Goal: Navigation & Orientation: Find specific page/section

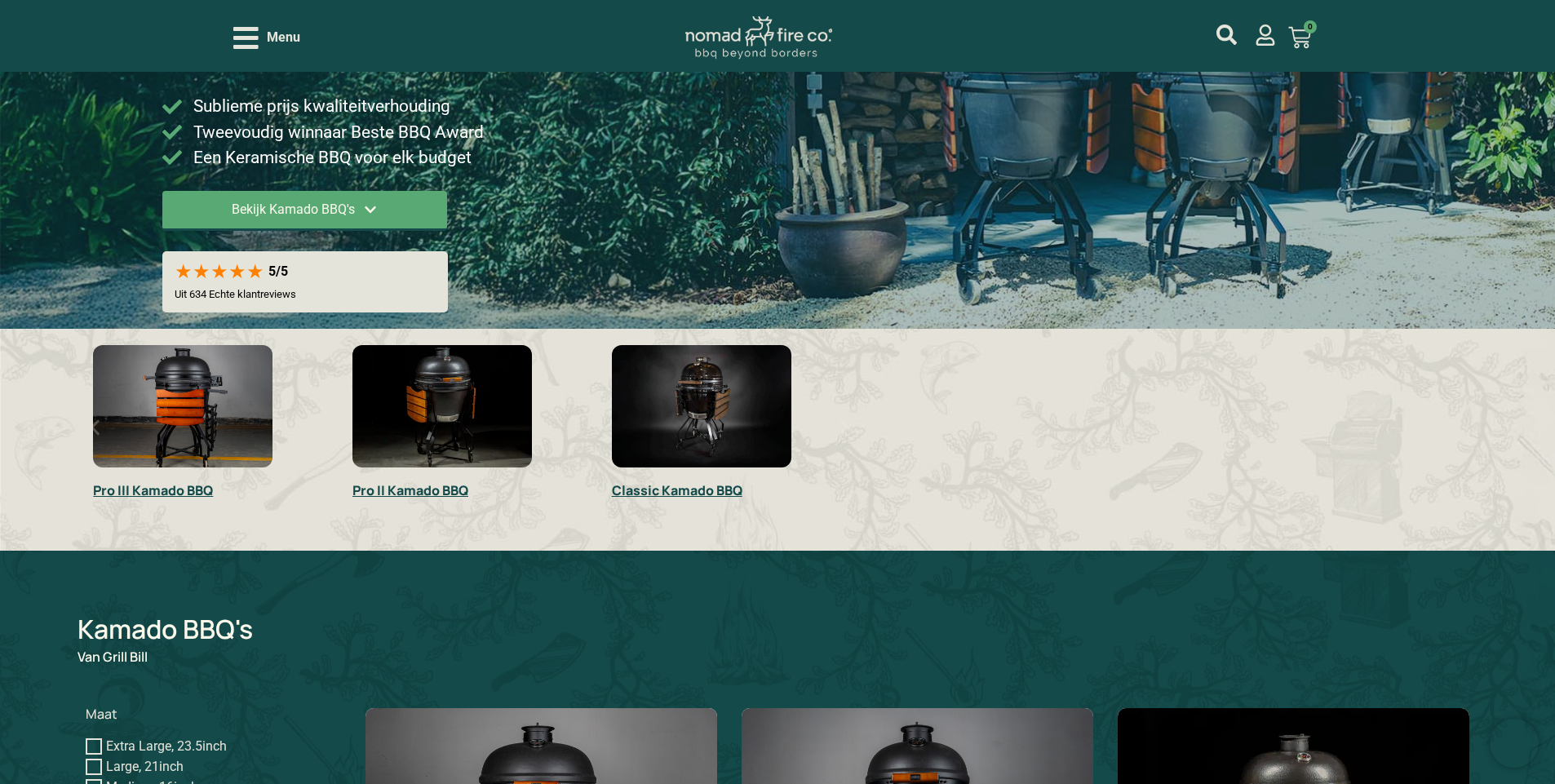
scroll to position [277, 0]
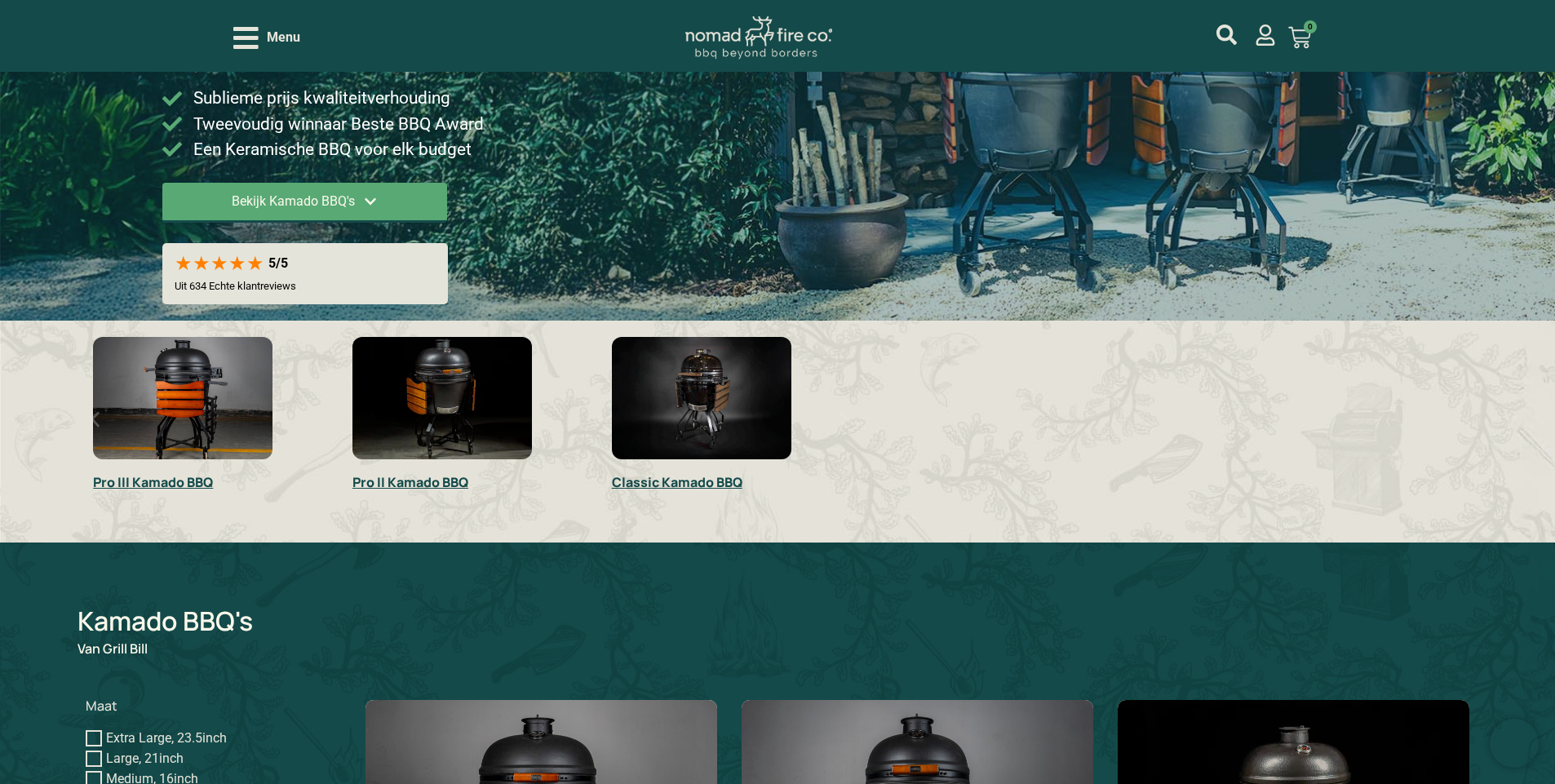
click at [206, 412] on img "1 / 3" at bounding box center [183, 397] width 179 height 122
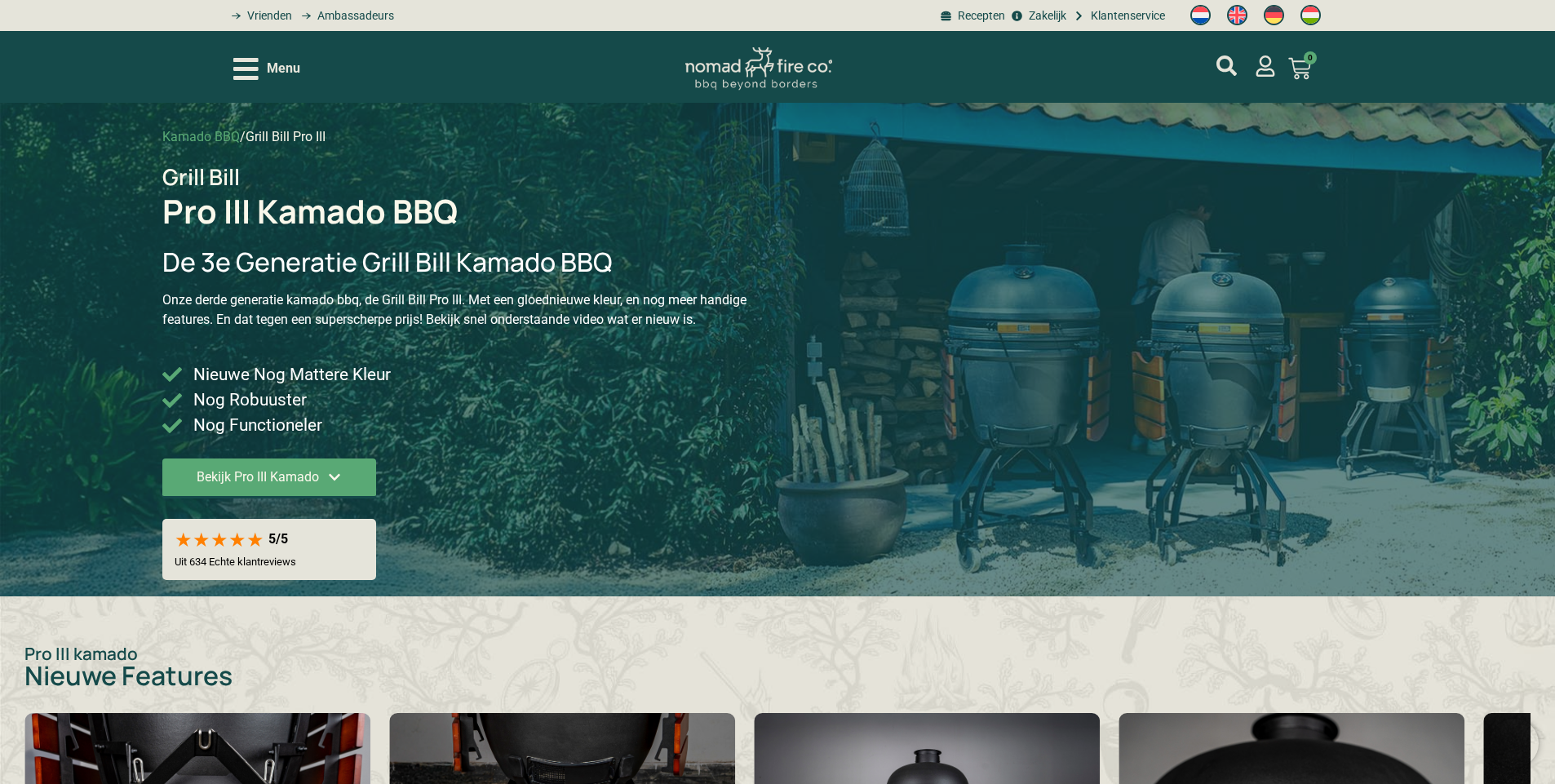
click at [239, 66] on icon "Open/Close Menu" at bounding box center [246, 68] width 25 height 29
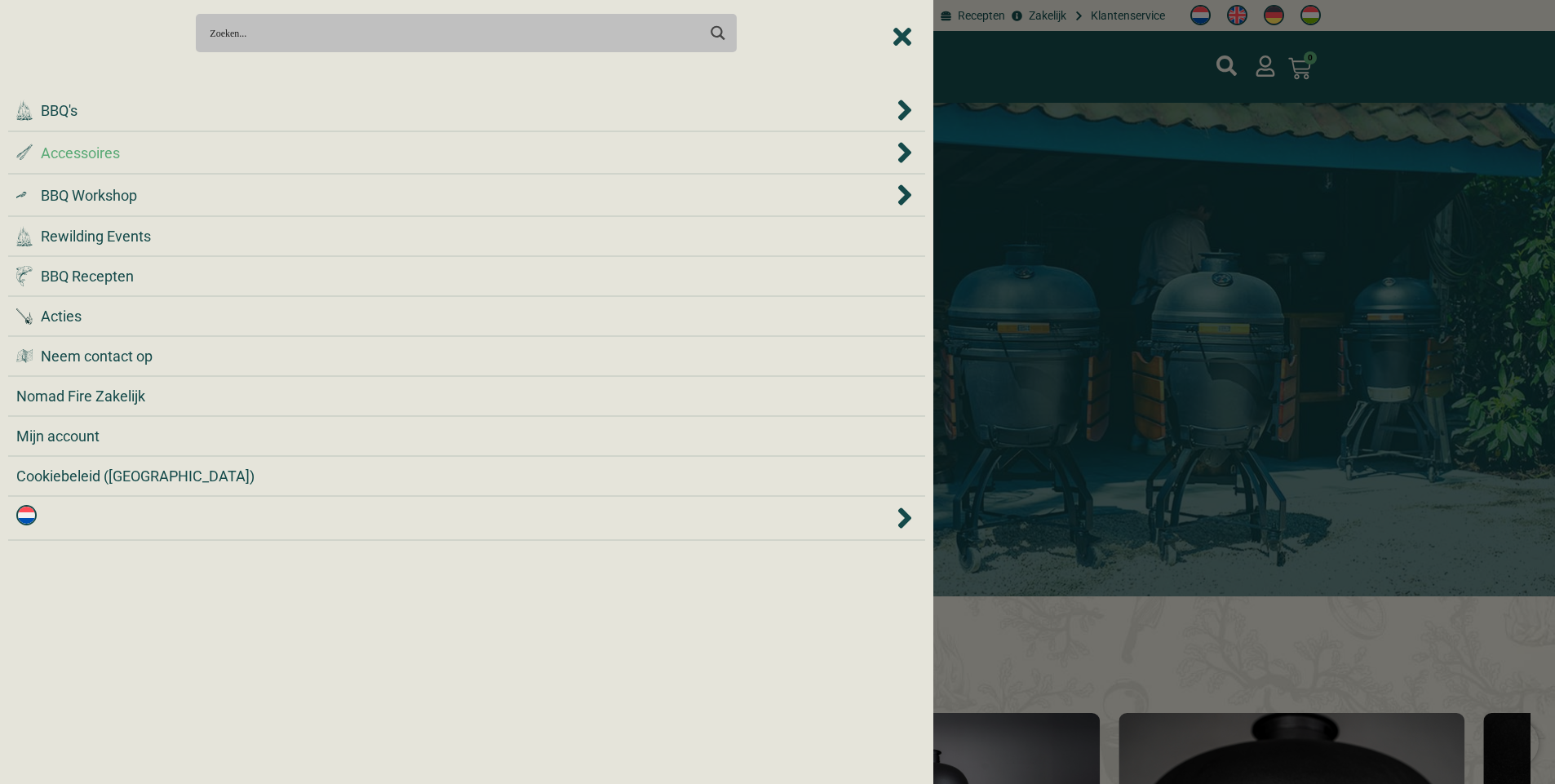
click at [884, 148] on div ".st0 { fill: #2c4a4e; } .st1 { fill: url(#Naamloos_verloop_2); } .st2 { fill: #…" at bounding box center [453, 153] width 876 height 22
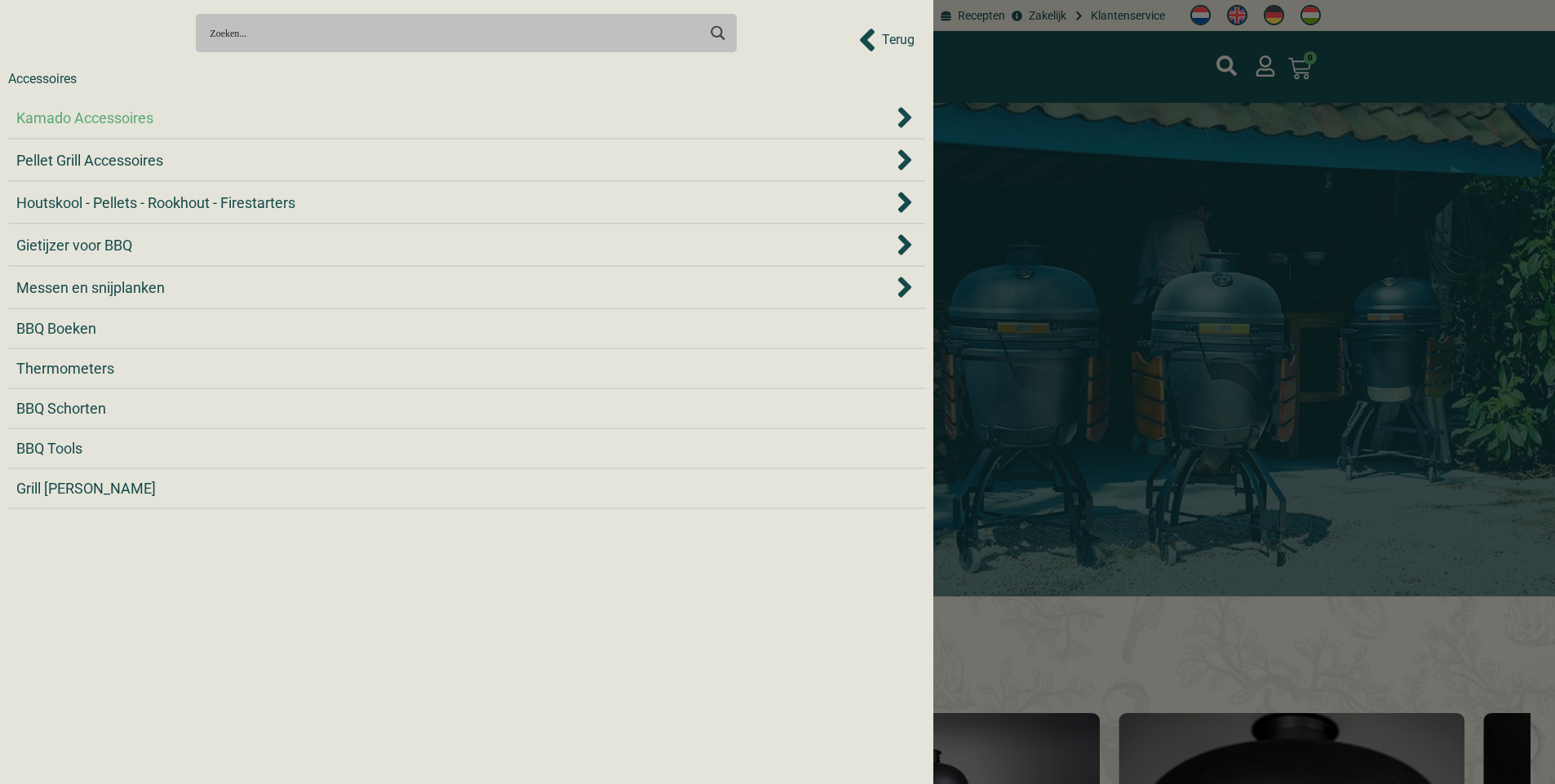
click at [120, 117] on span "Kamado Accessoires" at bounding box center [84, 118] width 137 height 22
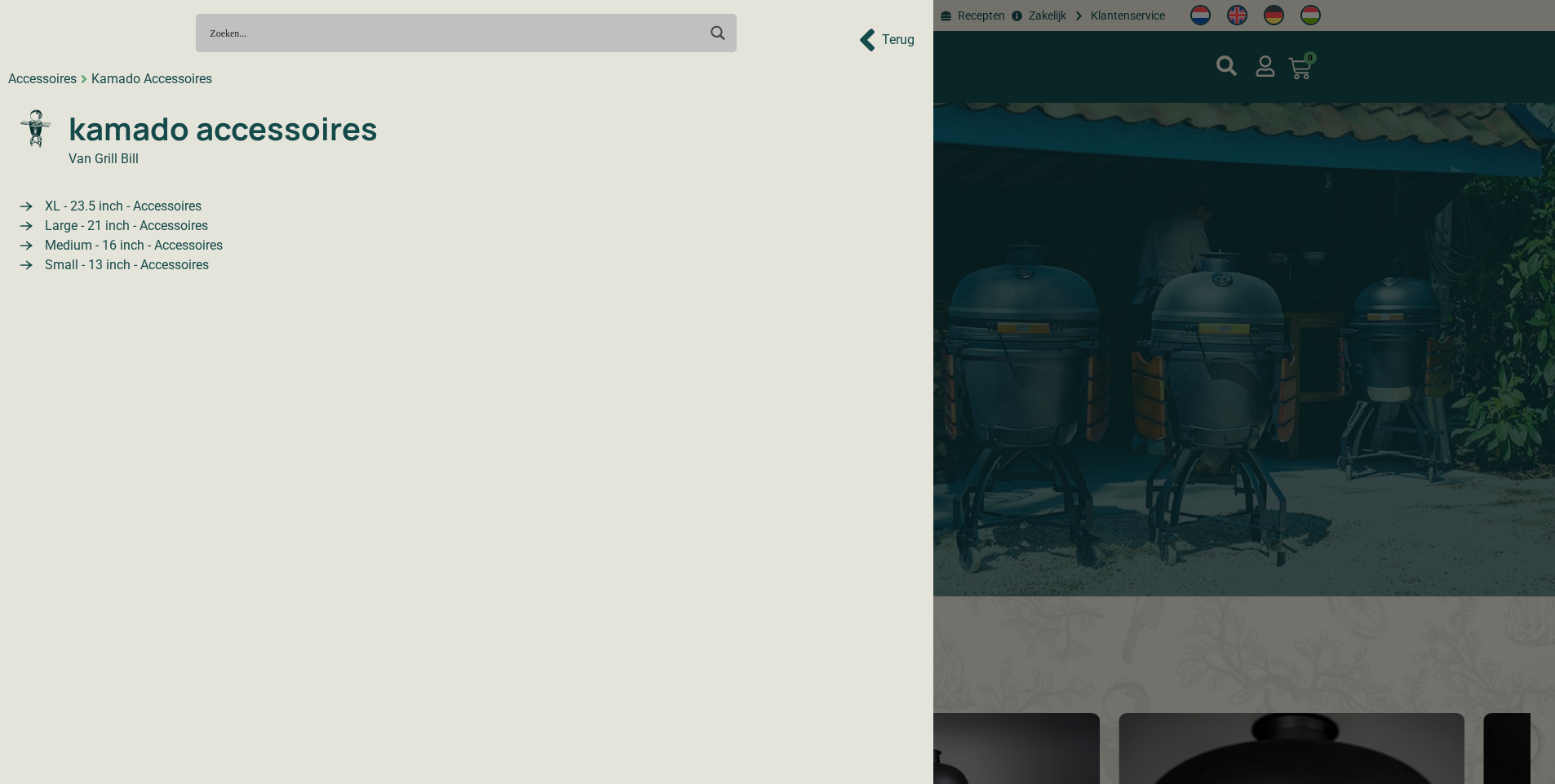
click at [124, 229] on span "Large - 21 inch - Accessoires" at bounding box center [124, 225] width 167 height 20
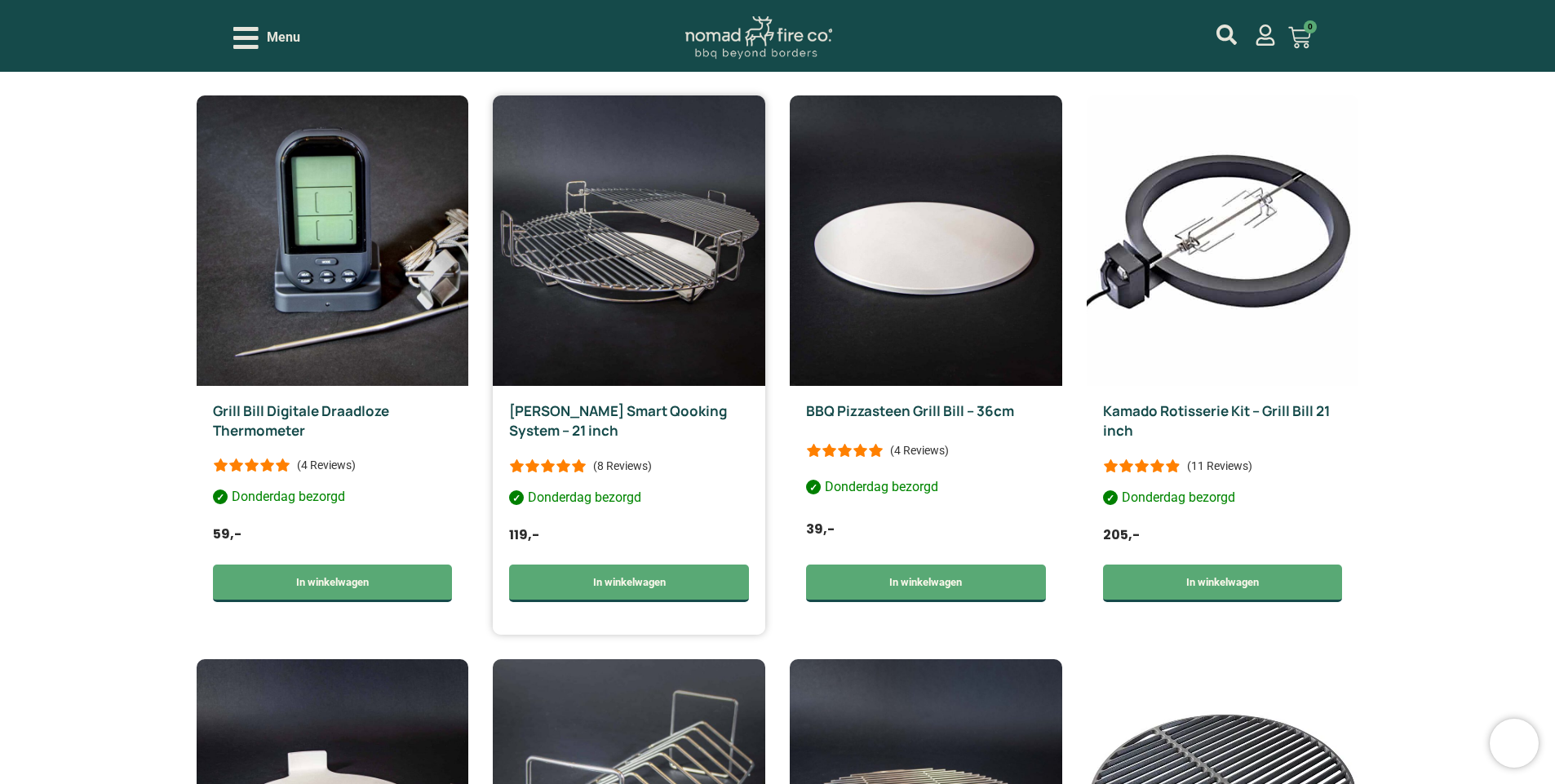
scroll to position [1070, 0]
